Goal: Task Accomplishment & Management: Use online tool/utility

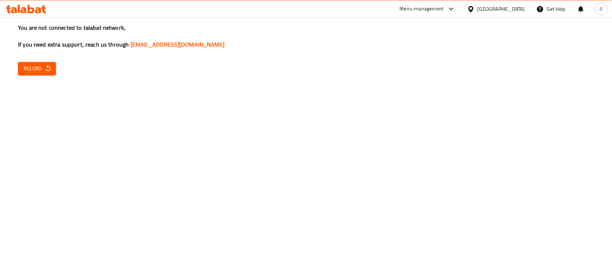
click at [322, 156] on div "You are not connected to talabat network, If you need extra support, reach us t…" at bounding box center [306, 134] width 612 height 268
click at [48, 75] on button "Reload" at bounding box center [37, 68] width 38 height 13
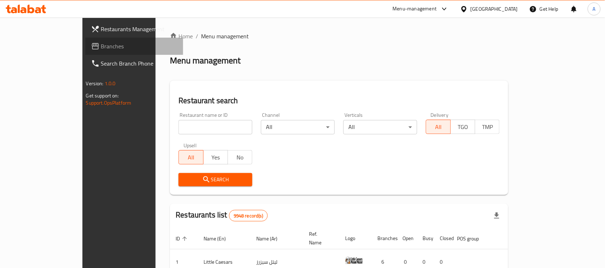
click at [101, 49] on span "Branches" at bounding box center [139, 46] width 77 height 9
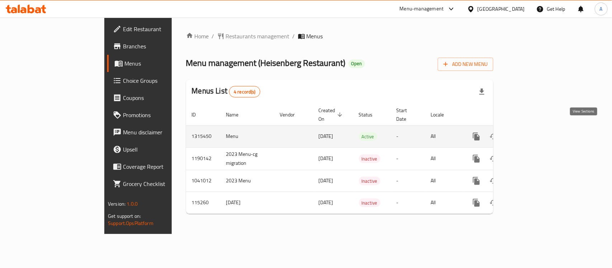
click at [533, 132] on icon "enhanced table" at bounding box center [528, 136] width 9 height 9
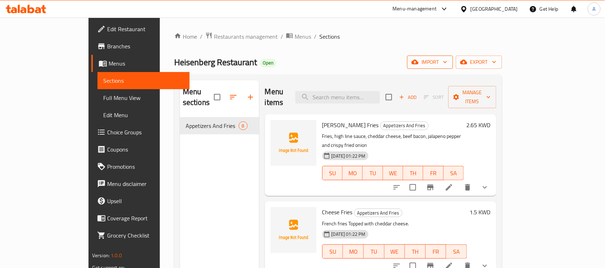
click at [448, 63] on span "import" at bounding box center [430, 62] width 34 height 9
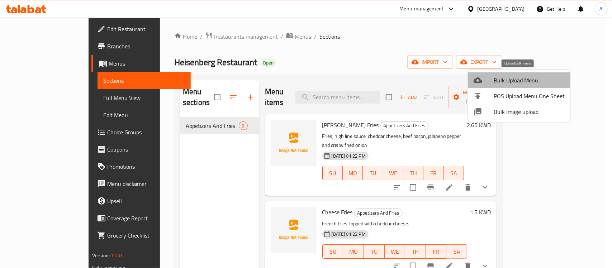
click at [513, 78] on span "Bulk Upload Menu" at bounding box center [529, 80] width 71 height 9
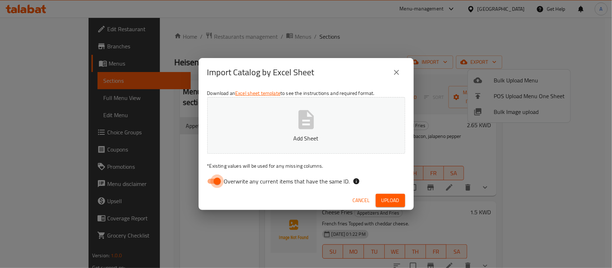
click at [216, 181] on input "Overwrite any current items that have the same ID." at bounding box center [217, 182] width 41 height 14
checkbox input "false"
click at [388, 201] on span "Upload" at bounding box center [391, 200] width 18 height 9
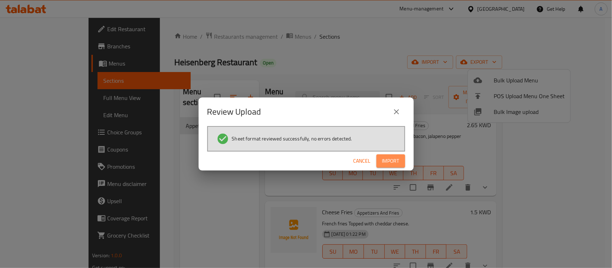
click at [393, 164] on span "Import" at bounding box center [390, 161] width 17 height 9
click at [393, 164] on icon "button" at bounding box center [393, 161] width 9 height 9
drag, startPoint x: 393, startPoint y: 164, endPoint x: 396, endPoint y: 183, distance: 18.9
click at [396, 183] on div "Review Upload Sheet format reviewed successfully, no errors detected. Cancel Im…" at bounding box center [306, 134] width 612 height 268
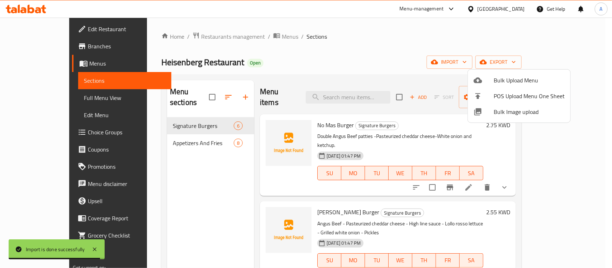
click at [205, 119] on div at bounding box center [306, 134] width 612 height 268
